Goal: Task Accomplishment & Management: Complete application form

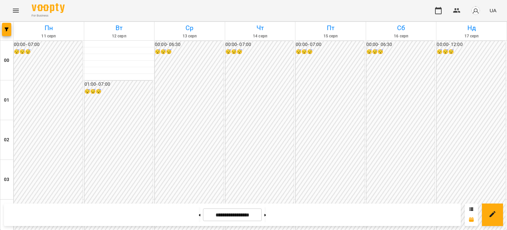
scroll to position [660, 0]
click at [17, 10] on icon "Menu" at bounding box center [16, 11] width 8 height 8
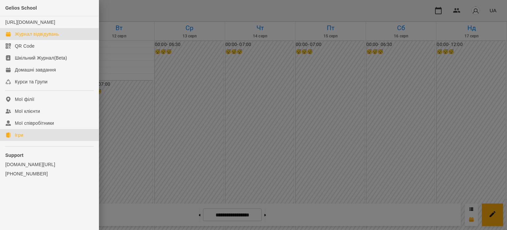
click at [24, 141] on link "Ігри" at bounding box center [49, 135] width 99 height 12
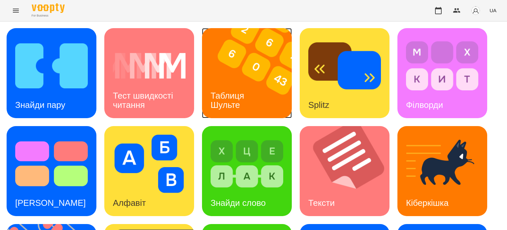
click at [266, 94] on img at bounding box center [251, 73] width 98 height 90
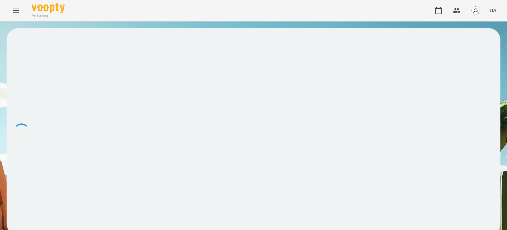
click at [266, 94] on div at bounding box center [254, 131] width 494 height 207
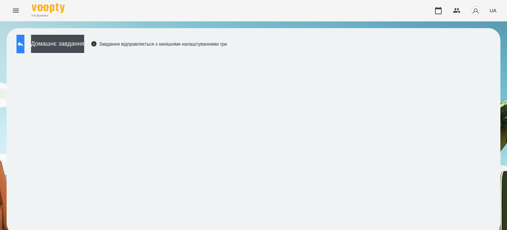
click at [23, 46] on icon at bounding box center [21, 44] width 8 height 8
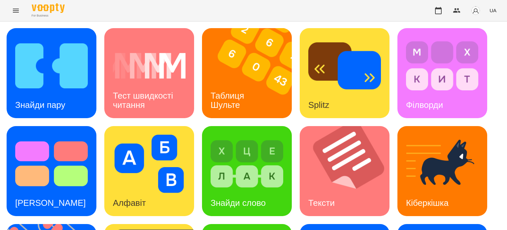
scroll to position [123, 0]
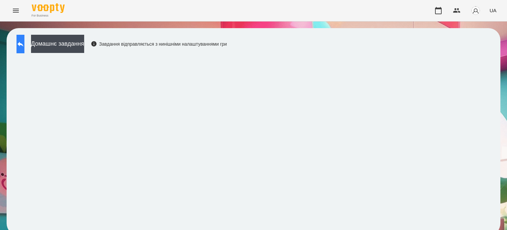
click at [24, 43] on button at bounding box center [21, 44] width 8 height 18
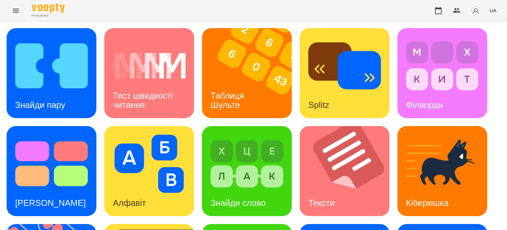
scroll to position [188, 0]
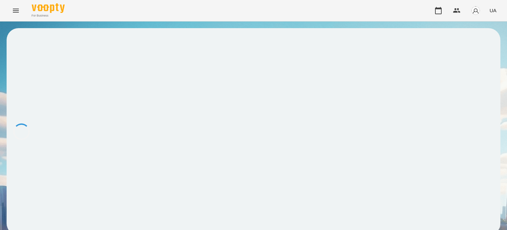
click at [445, 79] on div at bounding box center [254, 131] width 494 height 207
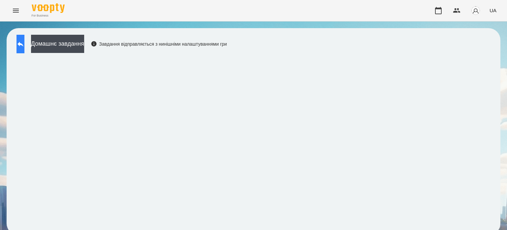
click at [24, 41] on icon at bounding box center [21, 44] width 8 height 8
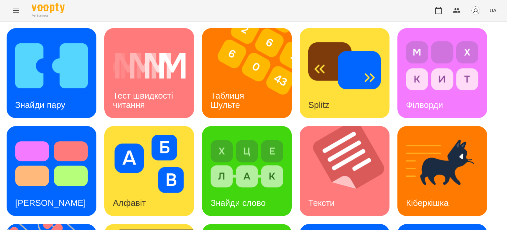
scroll to position [99, 0]
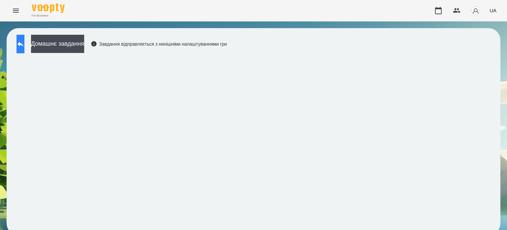
click at [24, 49] on button at bounding box center [21, 44] width 8 height 18
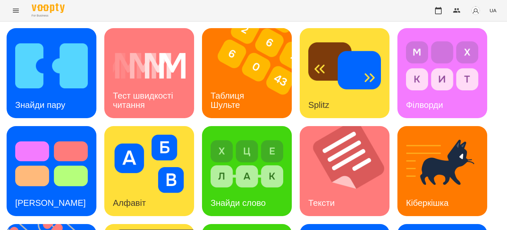
scroll to position [188, 0]
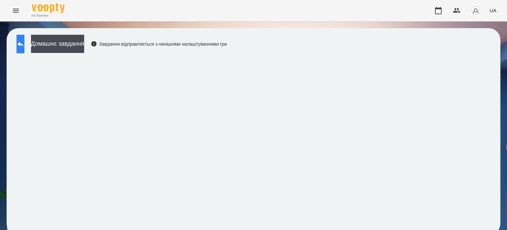
click at [24, 46] on icon at bounding box center [21, 44] width 8 height 8
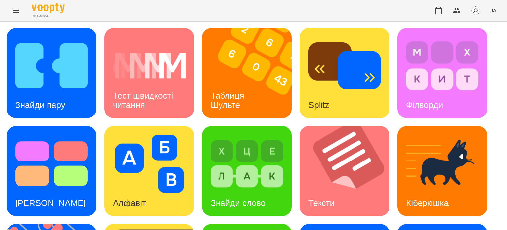
scroll to position [188, 0]
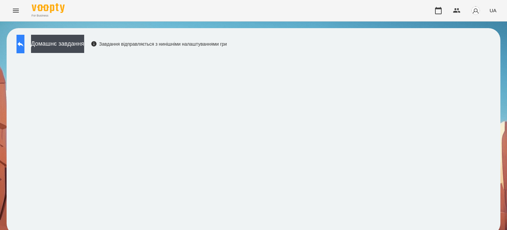
click at [24, 43] on icon at bounding box center [21, 44] width 8 height 8
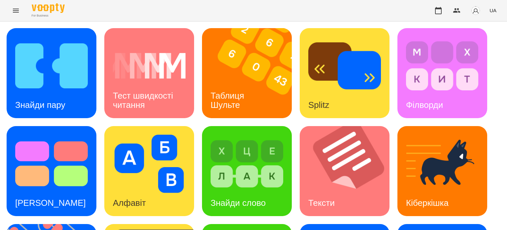
scroll to position [177, 0]
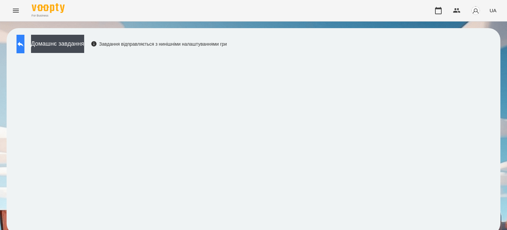
click at [24, 47] on icon at bounding box center [21, 44] width 8 height 8
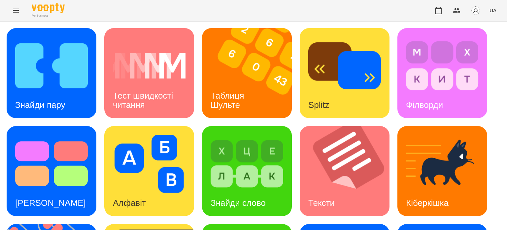
scroll to position [188, 0]
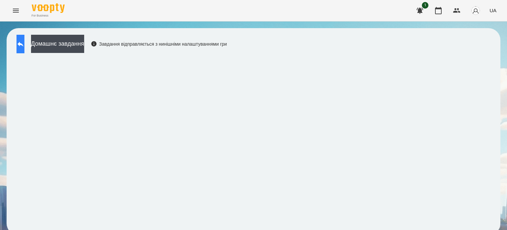
click at [23, 44] on icon at bounding box center [21, 44] width 6 height 5
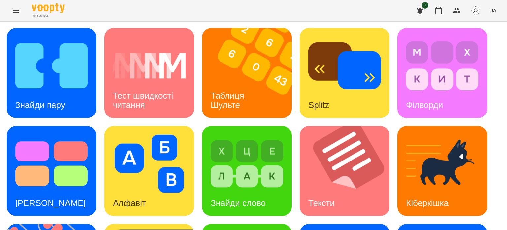
click at [18, 10] on icon "Menu" at bounding box center [16, 11] width 8 height 8
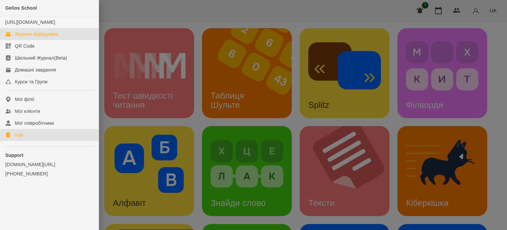
click at [33, 37] on div "Журнал відвідувань" at bounding box center [37, 34] width 44 height 7
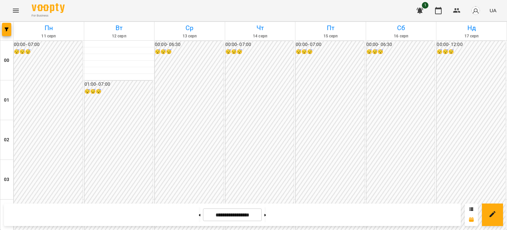
scroll to position [694, 0]
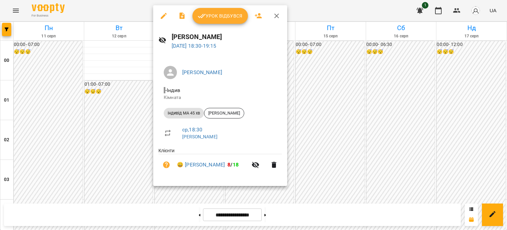
click at [224, 15] on span "Урок відбувся" at bounding box center [220, 16] width 45 height 8
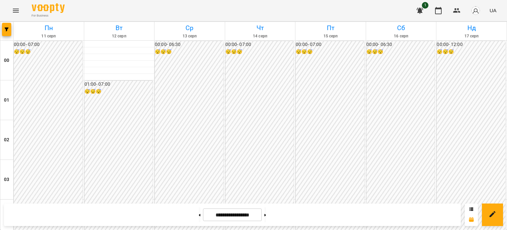
scroll to position [594, 0]
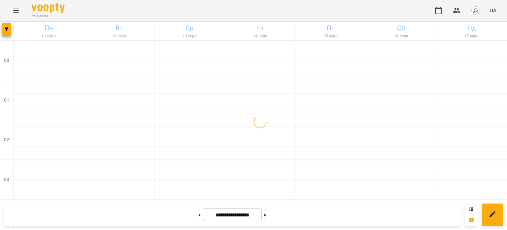
click at [16, 9] on icon "Menu" at bounding box center [16, 11] width 6 height 4
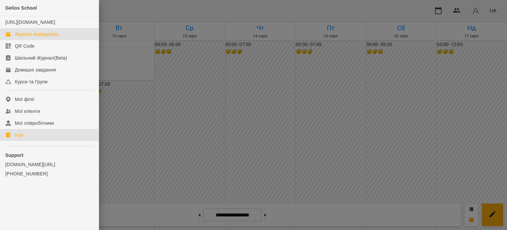
click at [22, 138] on div "Ігри" at bounding box center [19, 134] width 8 height 7
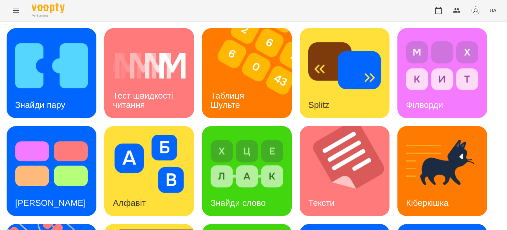
scroll to position [188, 0]
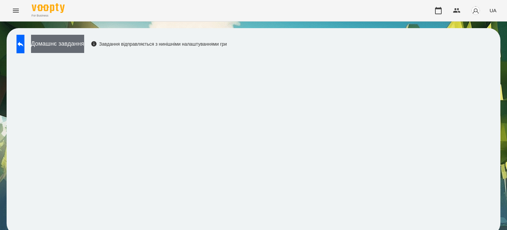
click at [84, 43] on button "Домашнє завдання" at bounding box center [57, 44] width 53 height 18
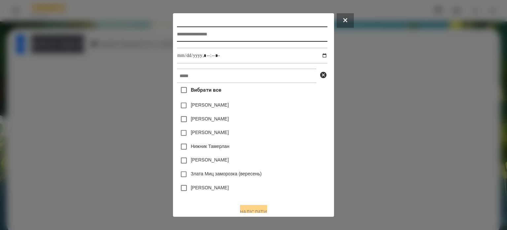
click at [181, 35] on input "text" at bounding box center [252, 33] width 150 height 15
type input "**********"
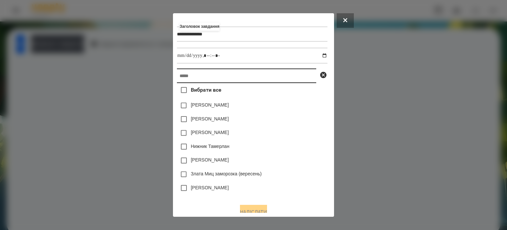
click at [177, 80] on input "text" at bounding box center [246, 75] width 139 height 15
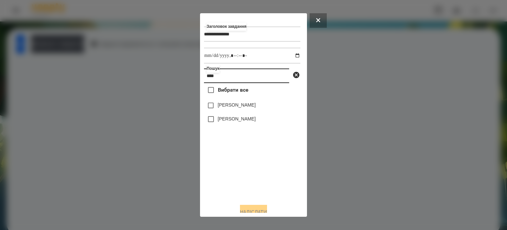
type input "****"
click at [231, 120] on label "Лемешко Євген" at bounding box center [237, 118] width 38 height 7
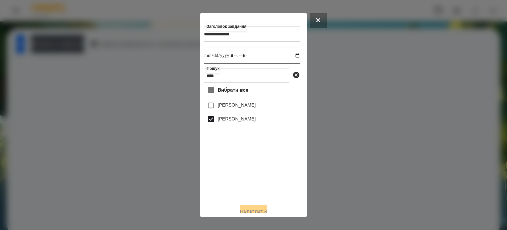
click at [289, 56] on input "datetime-local" at bounding box center [252, 56] width 96 height 16
type input "**********"
click at [253, 208] on button "Надіслати" at bounding box center [253, 211] width 27 height 15
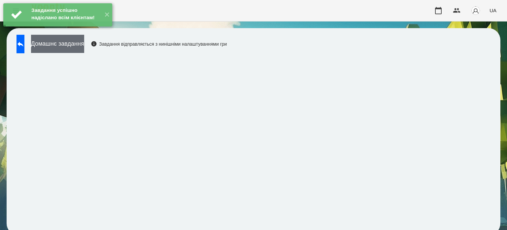
click at [76, 42] on button "Домашнє завдання" at bounding box center [57, 44] width 53 height 18
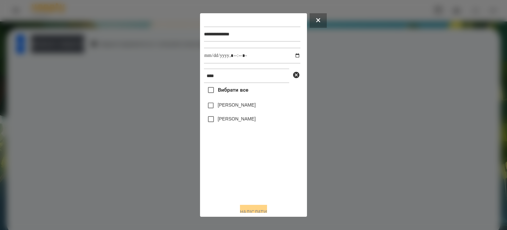
click at [227, 120] on label "Лемешко Євген" at bounding box center [237, 118] width 38 height 7
click at [291, 56] on input "datetime-local" at bounding box center [252, 56] width 96 height 16
type input "**********"
click at [245, 208] on button "Надіслати" at bounding box center [253, 211] width 27 height 15
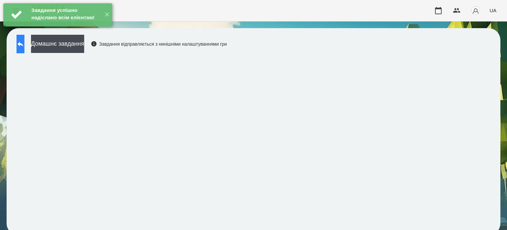
click at [24, 46] on icon at bounding box center [21, 44] width 8 height 8
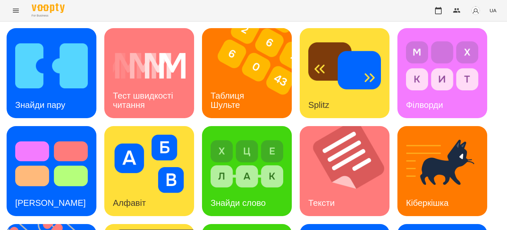
scroll to position [188, 0]
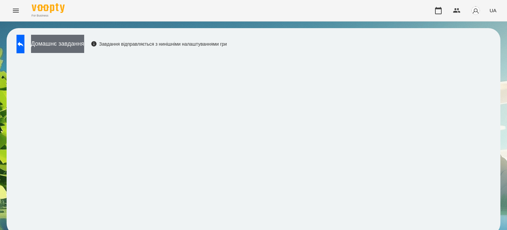
click at [84, 44] on button "Домашнє завдання" at bounding box center [57, 44] width 53 height 18
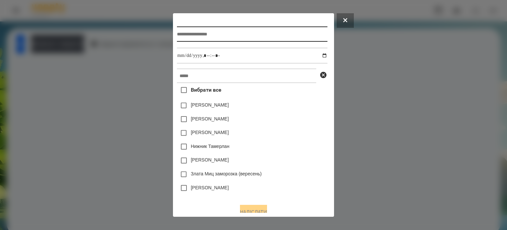
click at [185, 36] on input "text" at bounding box center [252, 33] width 150 height 15
type input "**********"
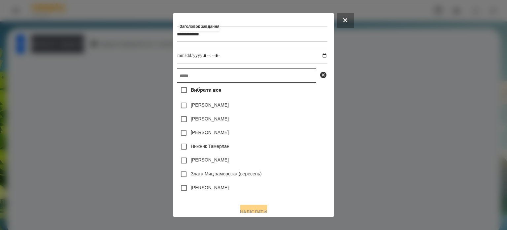
drag, startPoint x: 177, startPoint y: 78, endPoint x: 172, endPoint y: 82, distance: 6.6
click at [178, 78] on input "text" at bounding box center [246, 75] width 139 height 15
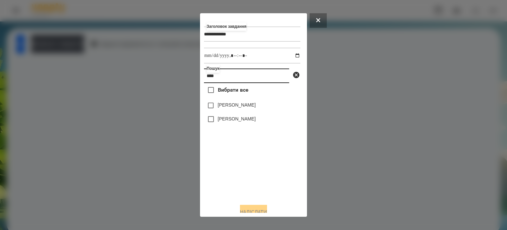
type input "****"
click at [227, 121] on label "Лемешко Євген" at bounding box center [237, 118] width 38 height 7
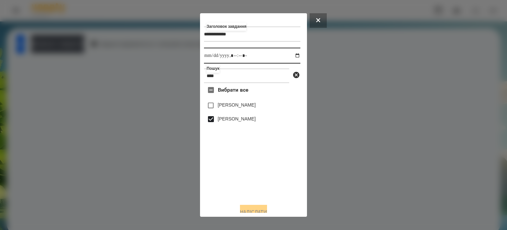
click at [292, 57] on input "datetime-local" at bounding box center [252, 56] width 96 height 16
type input "**********"
click at [255, 206] on button "Надіслати" at bounding box center [253, 211] width 27 height 15
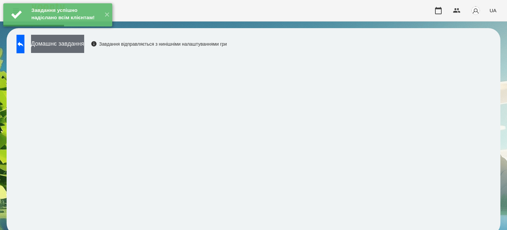
click at [84, 43] on button "Домашнє завдання" at bounding box center [57, 44] width 53 height 18
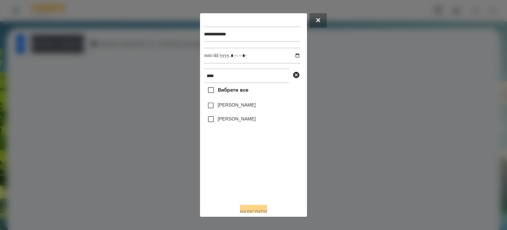
click at [234, 122] on label "Лемешко Євген" at bounding box center [237, 118] width 38 height 7
click at [293, 55] on input "datetime-local" at bounding box center [252, 56] width 96 height 16
type input "**********"
click at [251, 209] on button "Надіслати" at bounding box center [253, 211] width 27 height 15
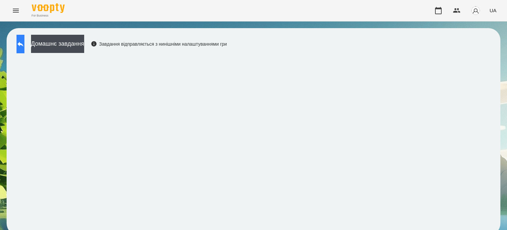
click at [24, 46] on icon at bounding box center [21, 44] width 8 height 8
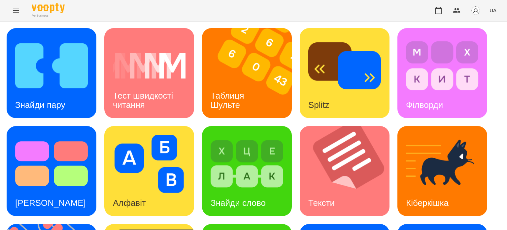
scroll to position [188, 0]
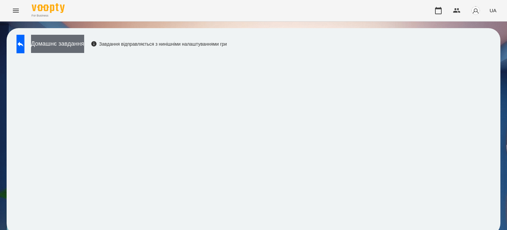
click at [84, 43] on button "Домашнє завдання" at bounding box center [57, 44] width 53 height 18
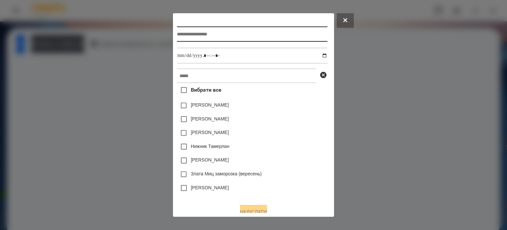
click at [177, 36] on input "text" at bounding box center [252, 33] width 150 height 15
click at [248, 35] on input "**********" at bounding box center [252, 33] width 150 height 15
type input "**********"
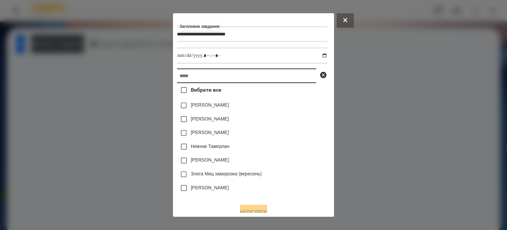
click at [186, 79] on input "text" at bounding box center [246, 75] width 139 height 15
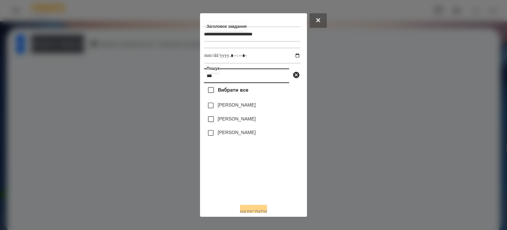
type input "***"
click at [234, 132] on label "Лемешко Євген" at bounding box center [237, 132] width 38 height 7
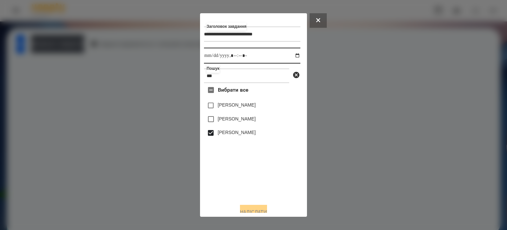
click at [291, 56] on input "datetime-local" at bounding box center [252, 56] width 96 height 16
type input "**********"
click at [257, 207] on button "Надіслати" at bounding box center [253, 211] width 27 height 15
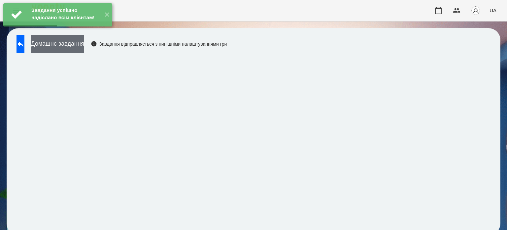
click at [84, 50] on button "Домашнє завдання" at bounding box center [57, 44] width 53 height 18
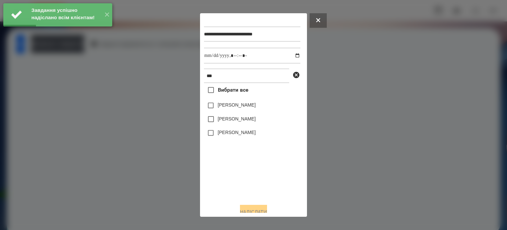
click at [221, 134] on label "Лемешко Євген" at bounding box center [237, 132] width 38 height 7
click at [292, 58] on input "datetime-local" at bounding box center [252, 56] width 96 height 16
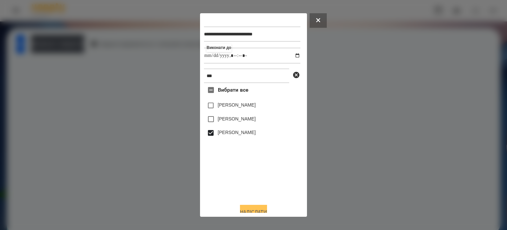
type input "**********"
click at [254, 210] on button "Надіслати" at bounding box center [253, 211] width 27 height 15
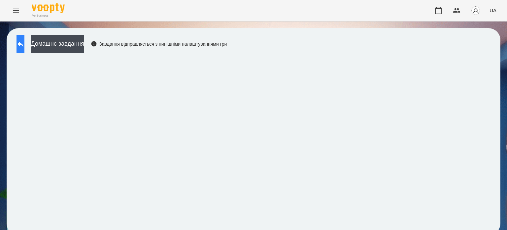
click at [24, 43] on icon at bounding box center [21, 44] width 8 height 8
